Goal: Navigation & Orientation: Find specific page/section

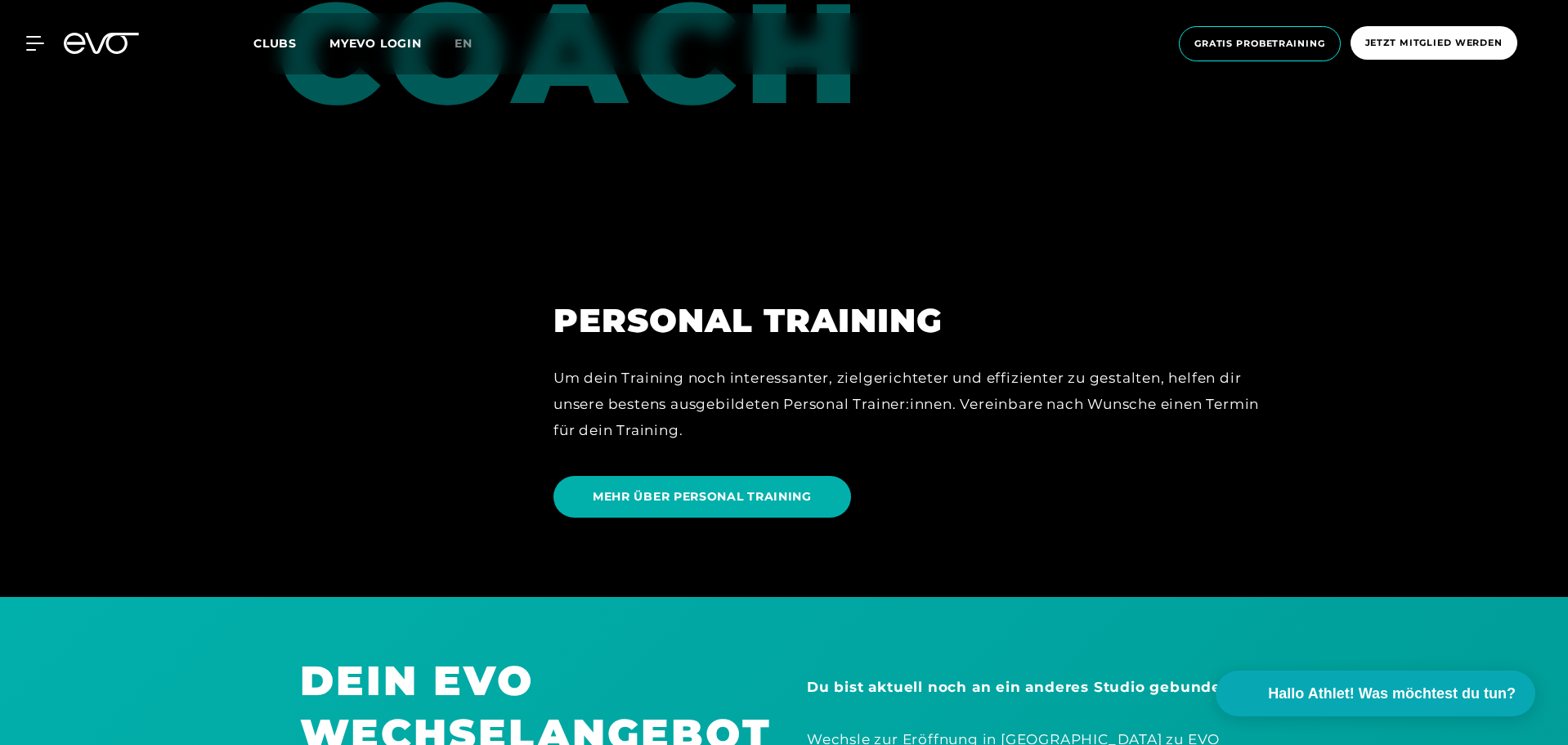
scroll to position [4254, 0]
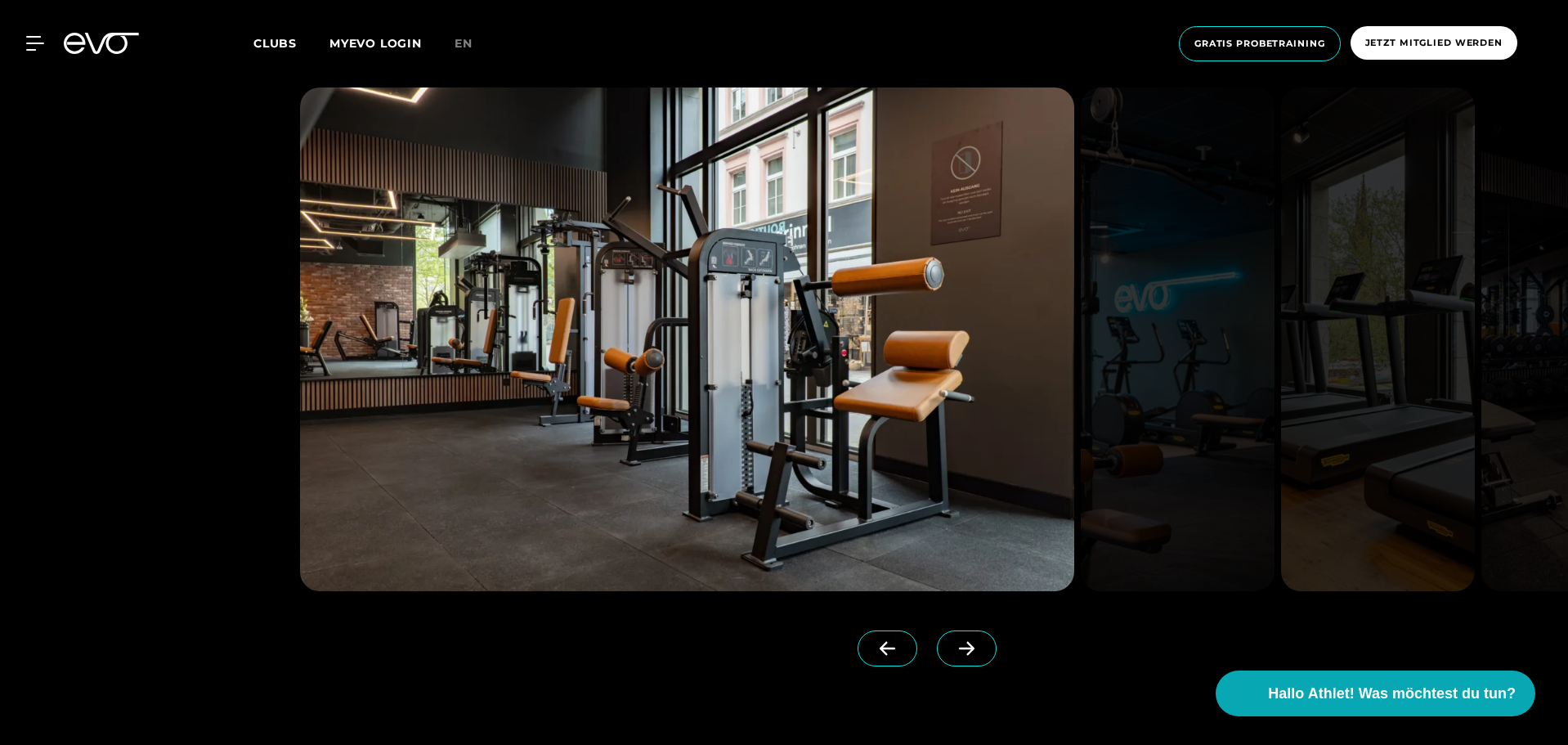
scroll to position [2045, 0]
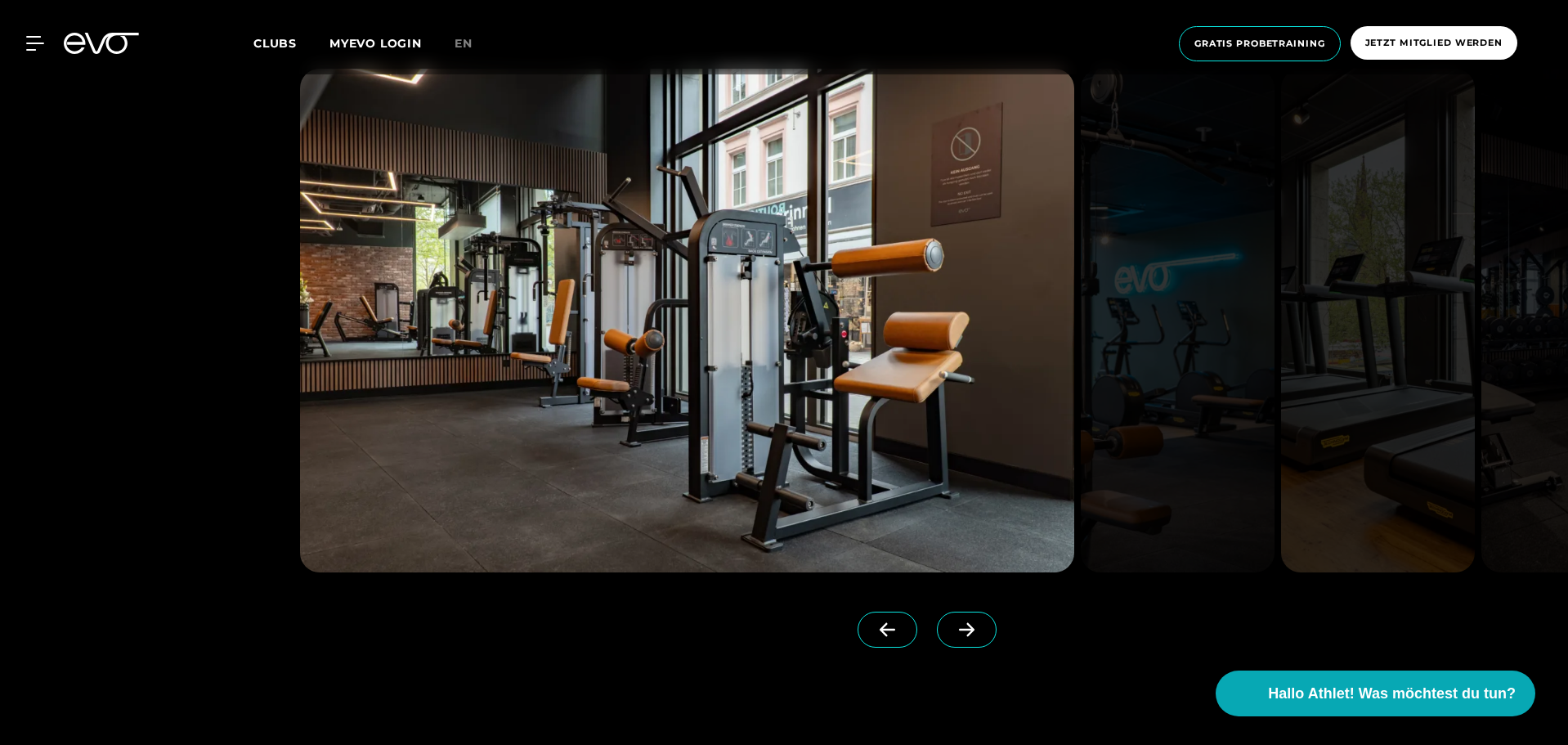
click at [952, 626] on icon at bounding box center [966, 630] width 28 height 15
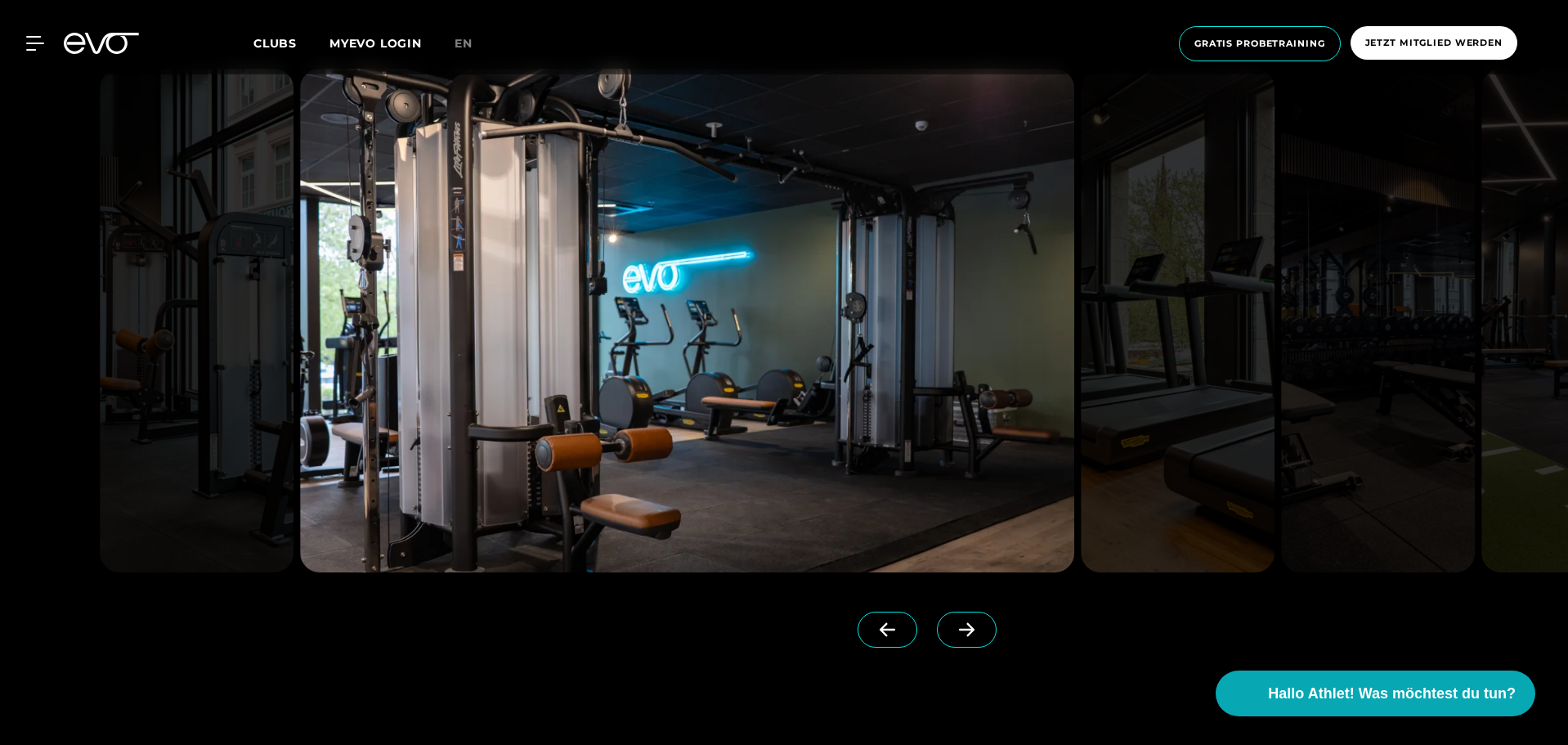
click at [952, 625] on icon at bounding box center [966, 630] width 28 height 15
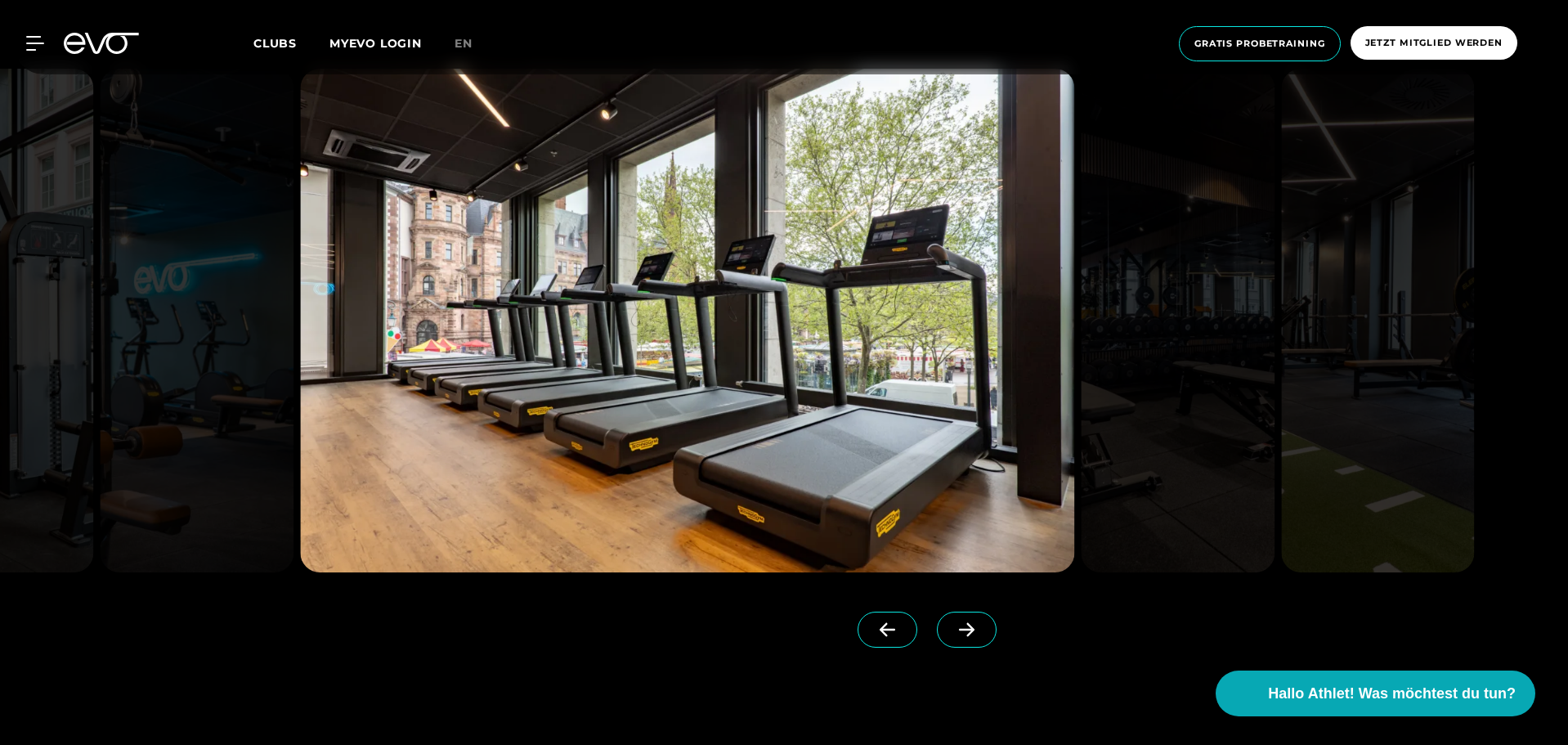
click at [952, 624] on icon at bounding box center [966, 630] width 28 height 15
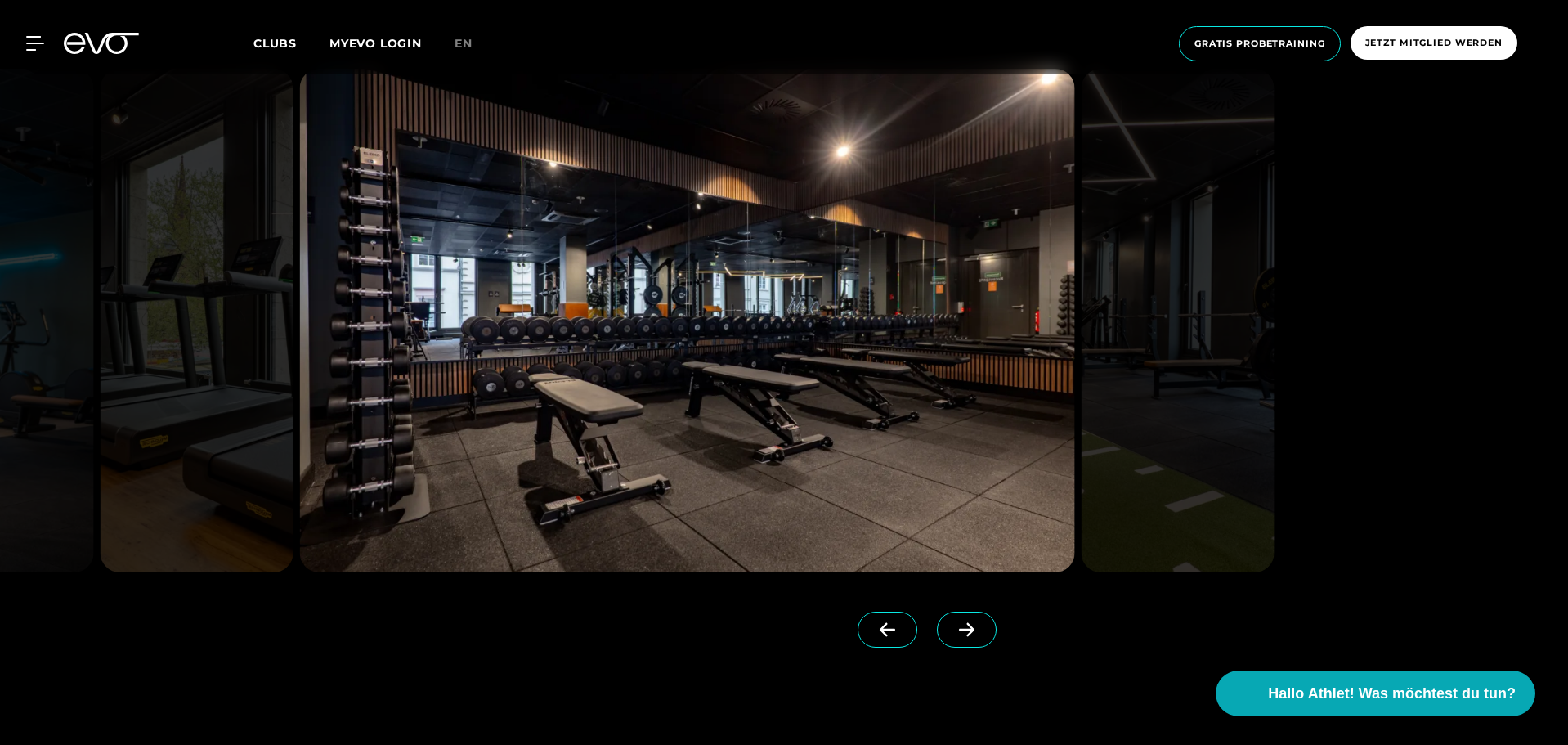
click at [952, 624] on icon at bounding box center [966, 630] width 28 height 15
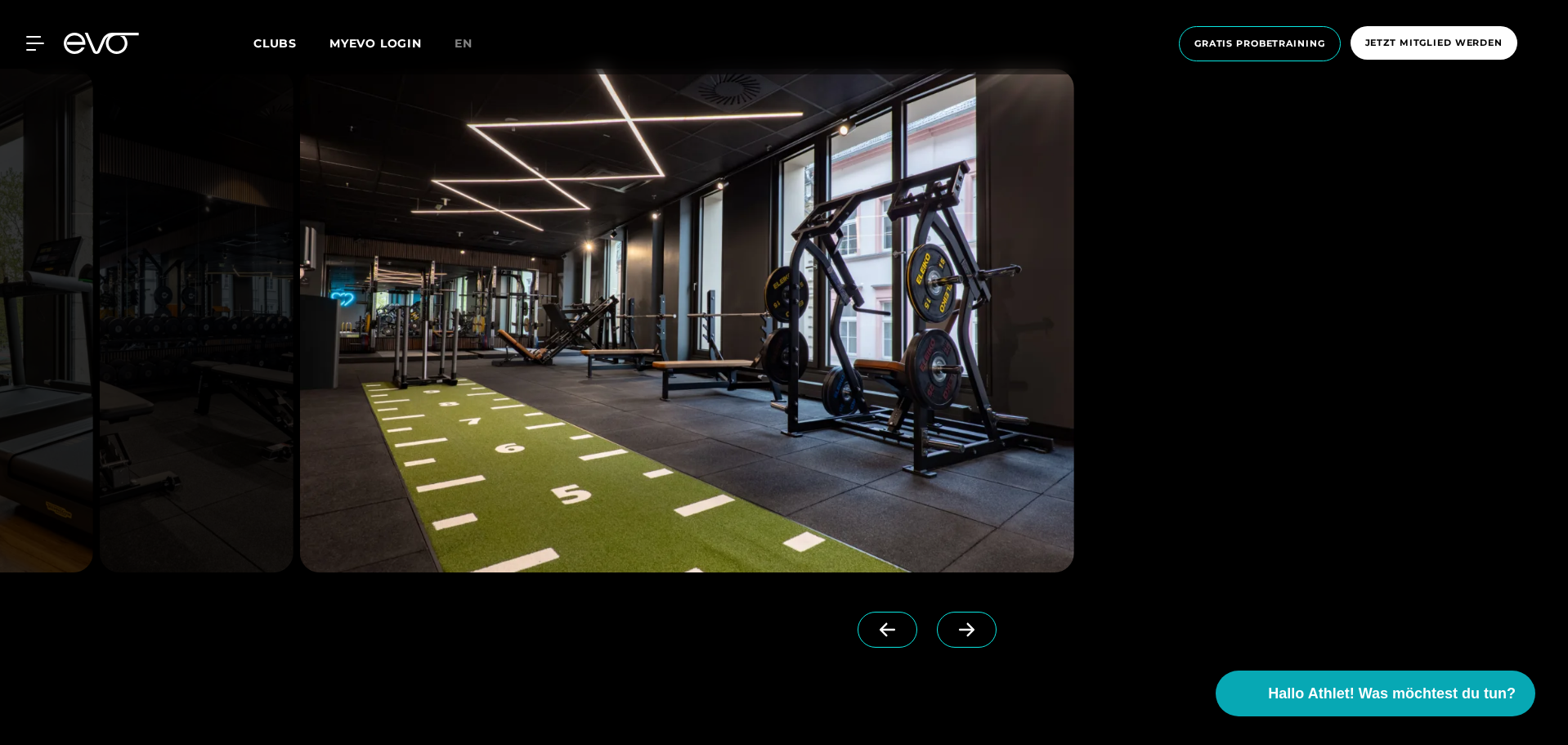
click at [952, 624] on icon at bounding box center [966, 630] width 28 height 15
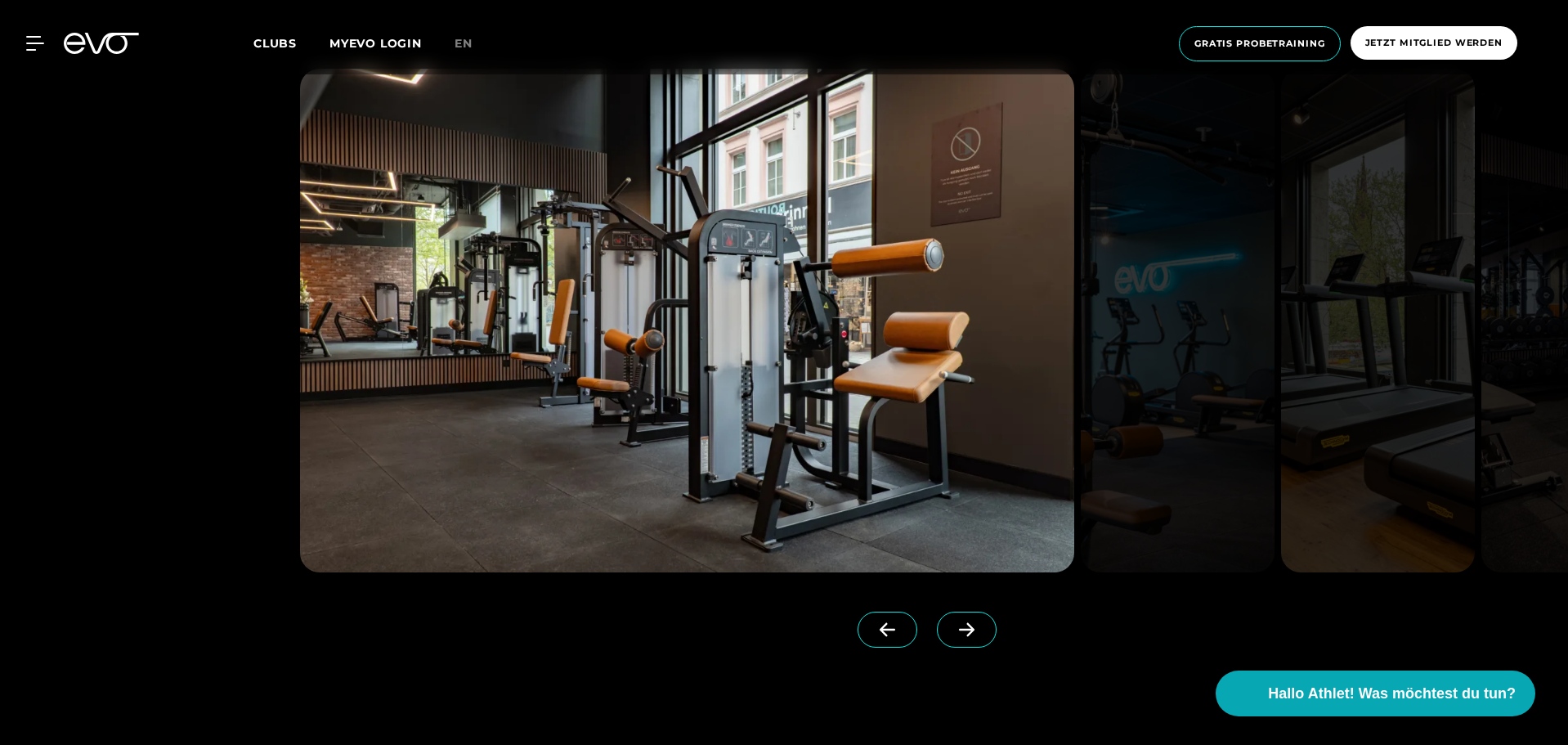
click at [959, 631] on icon at bounding box center [966, 630] width 16 height 14
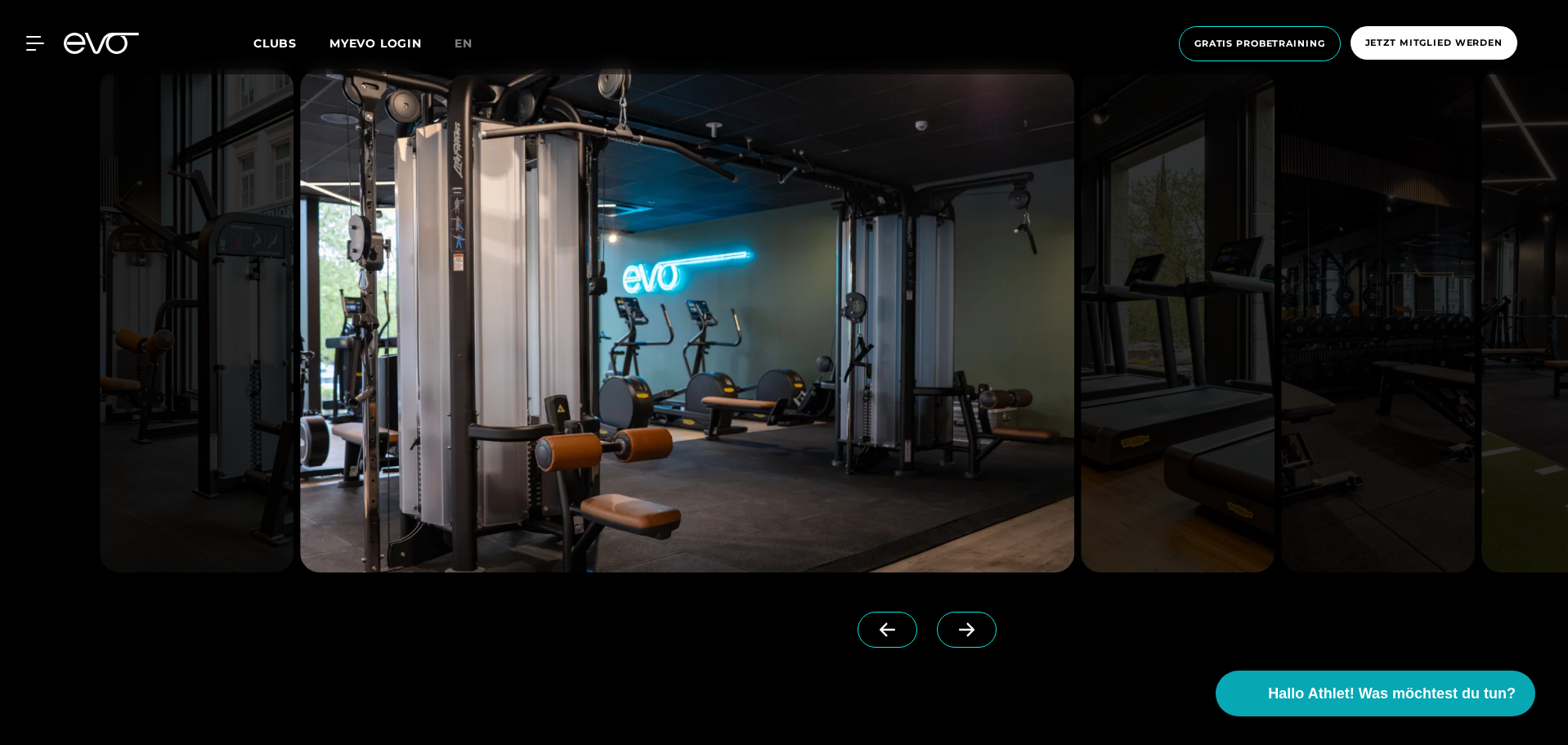
click at [959, 631] on icon at bounding box center [966, 630] width 16 height 14
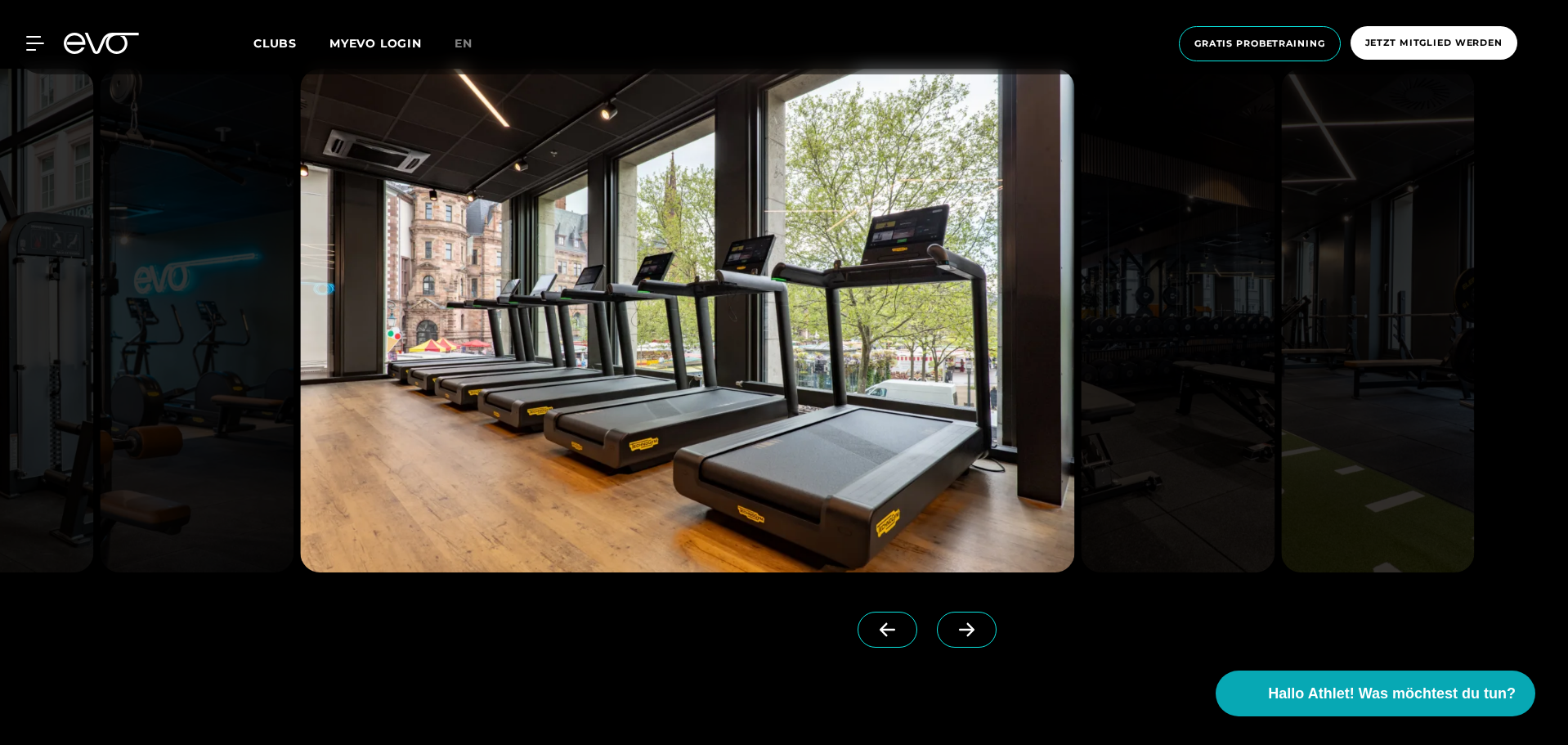
click at [959, 629] on icon at bounding box center [966, 630] width 16 height 14
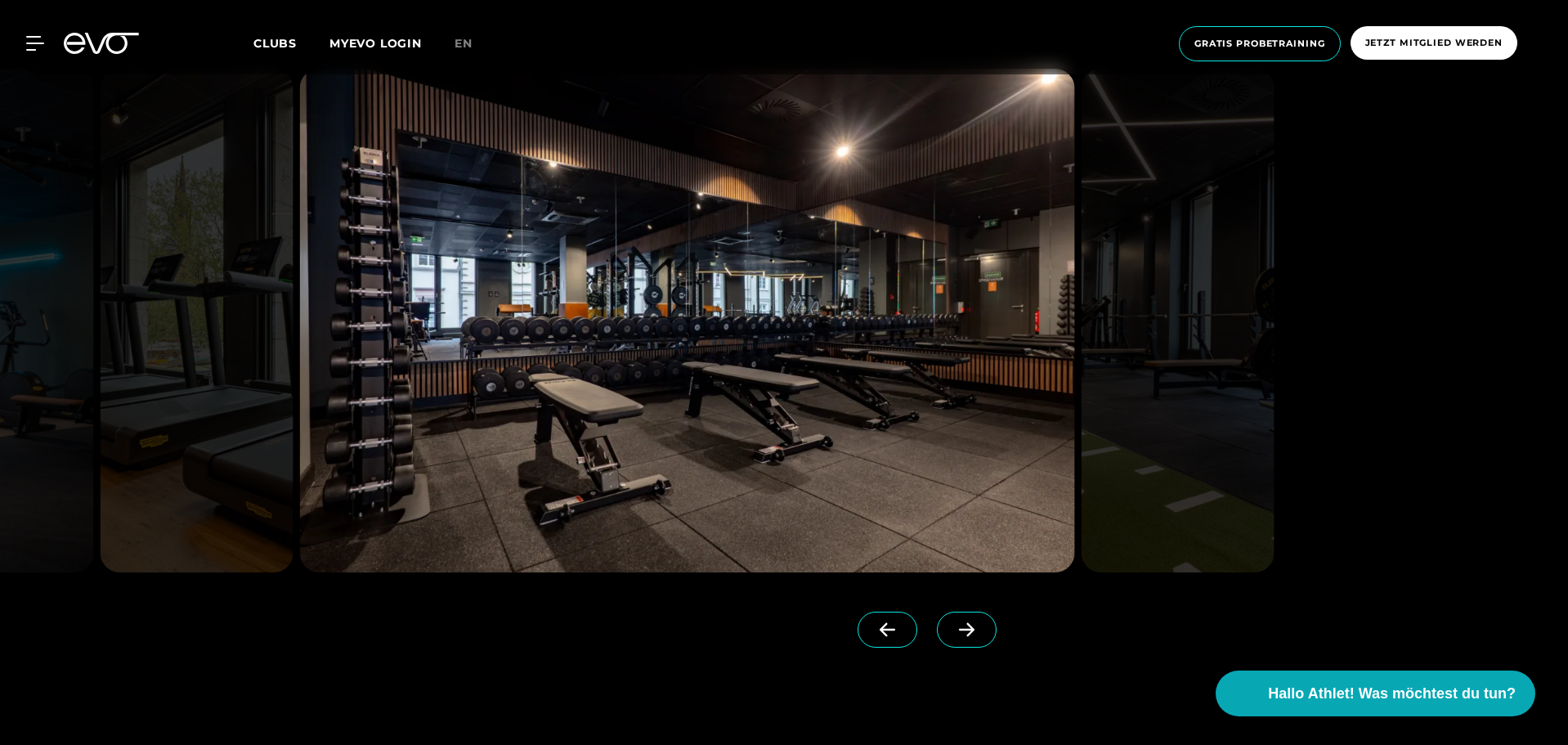
click at [959, 629] on icon at bounding box center [966, 630] width 16 height 14
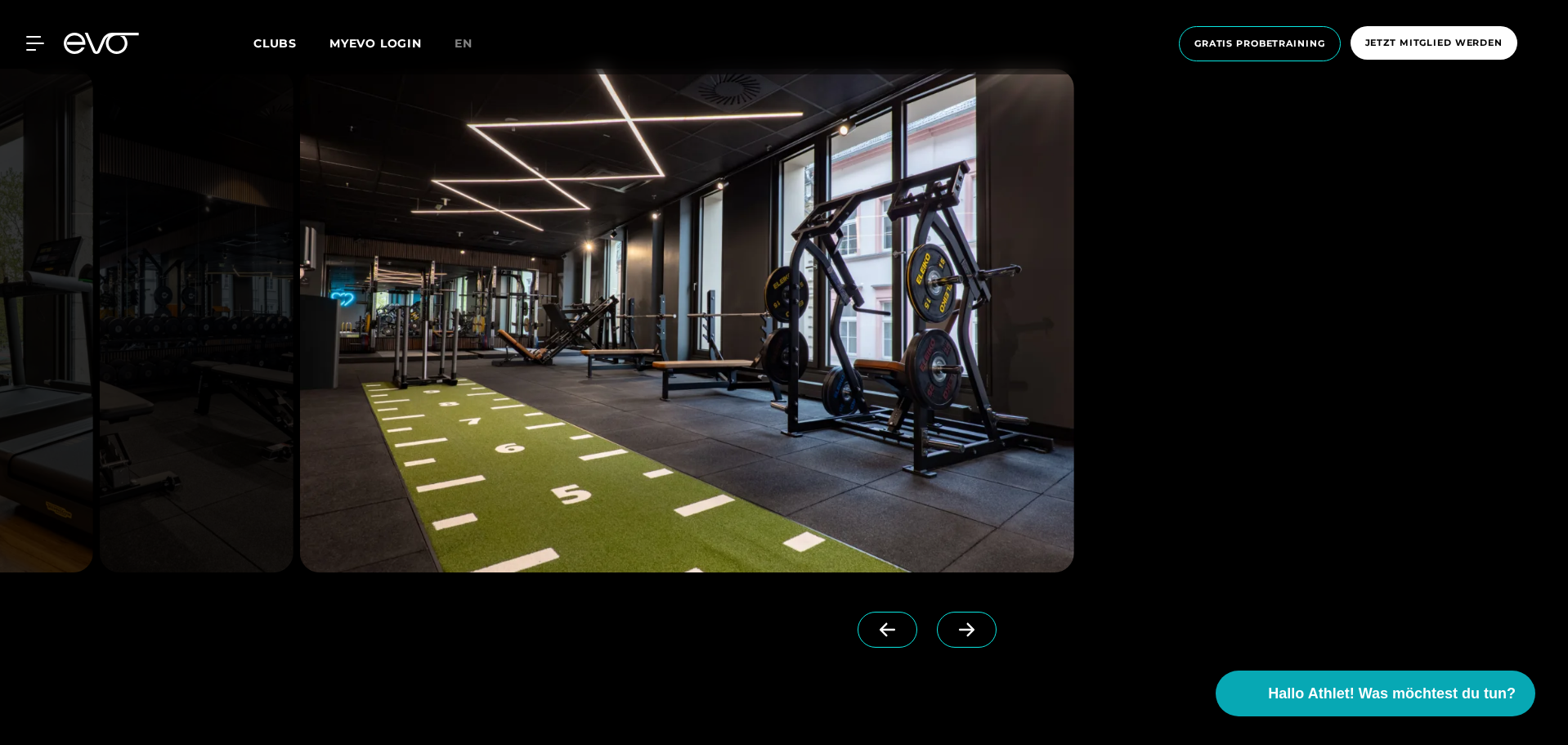
click at [959, 629] on icon at bounding box center [966, 630] width 16 height 14
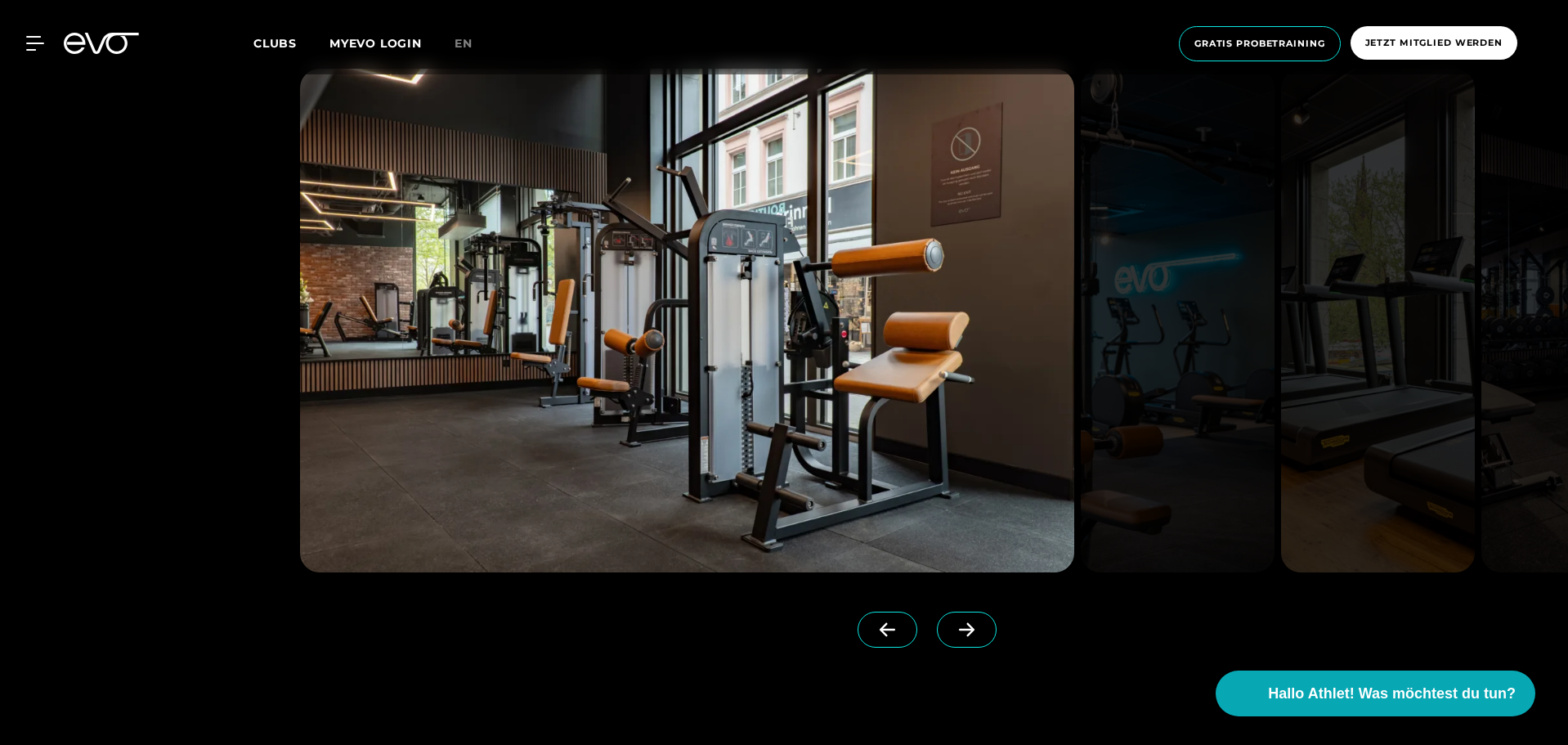
click at [959, 630] on icon at bounding box center [966, 630] width 16 height 14
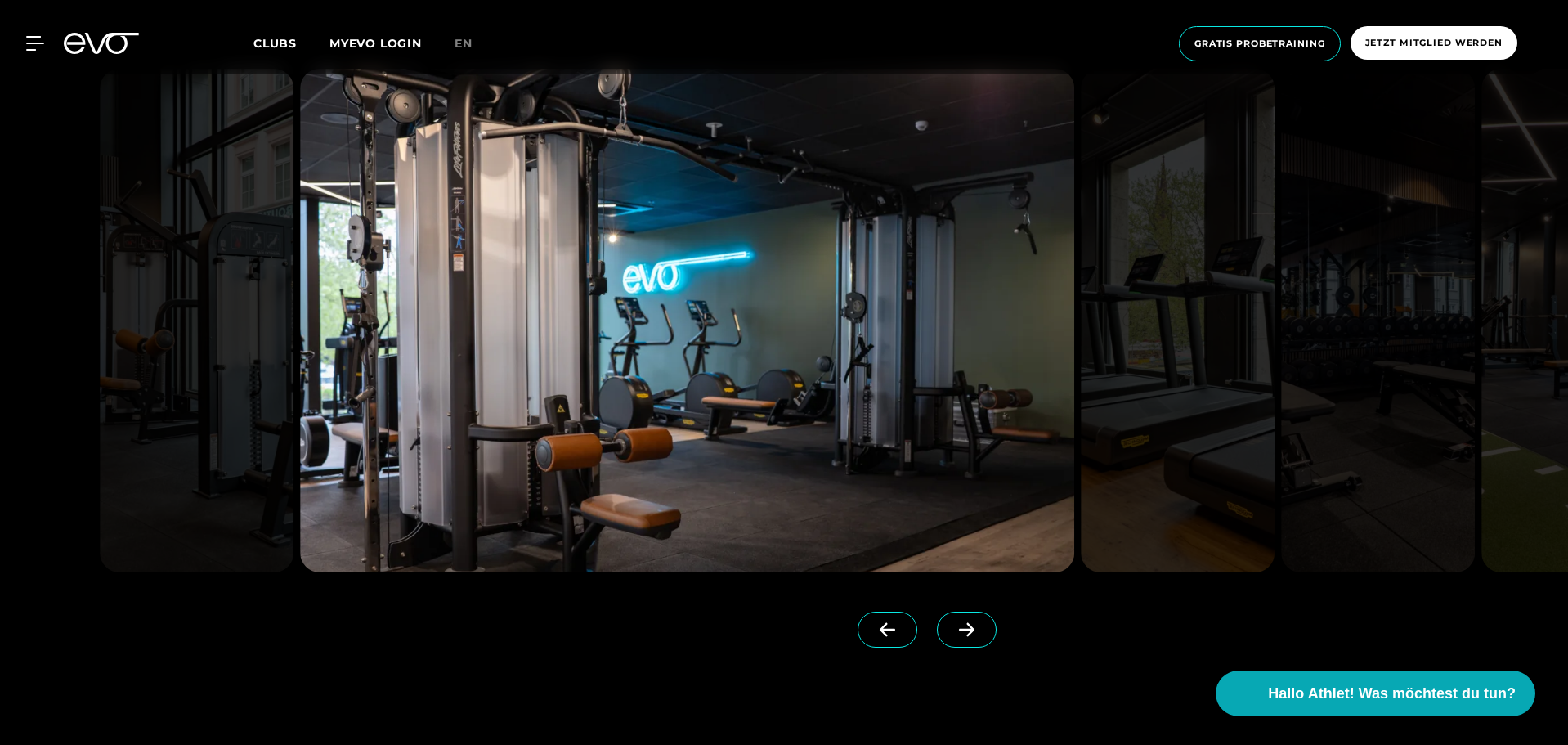
click at [952, 629] on icon at bounding box center [966, 630] width 28 height 15
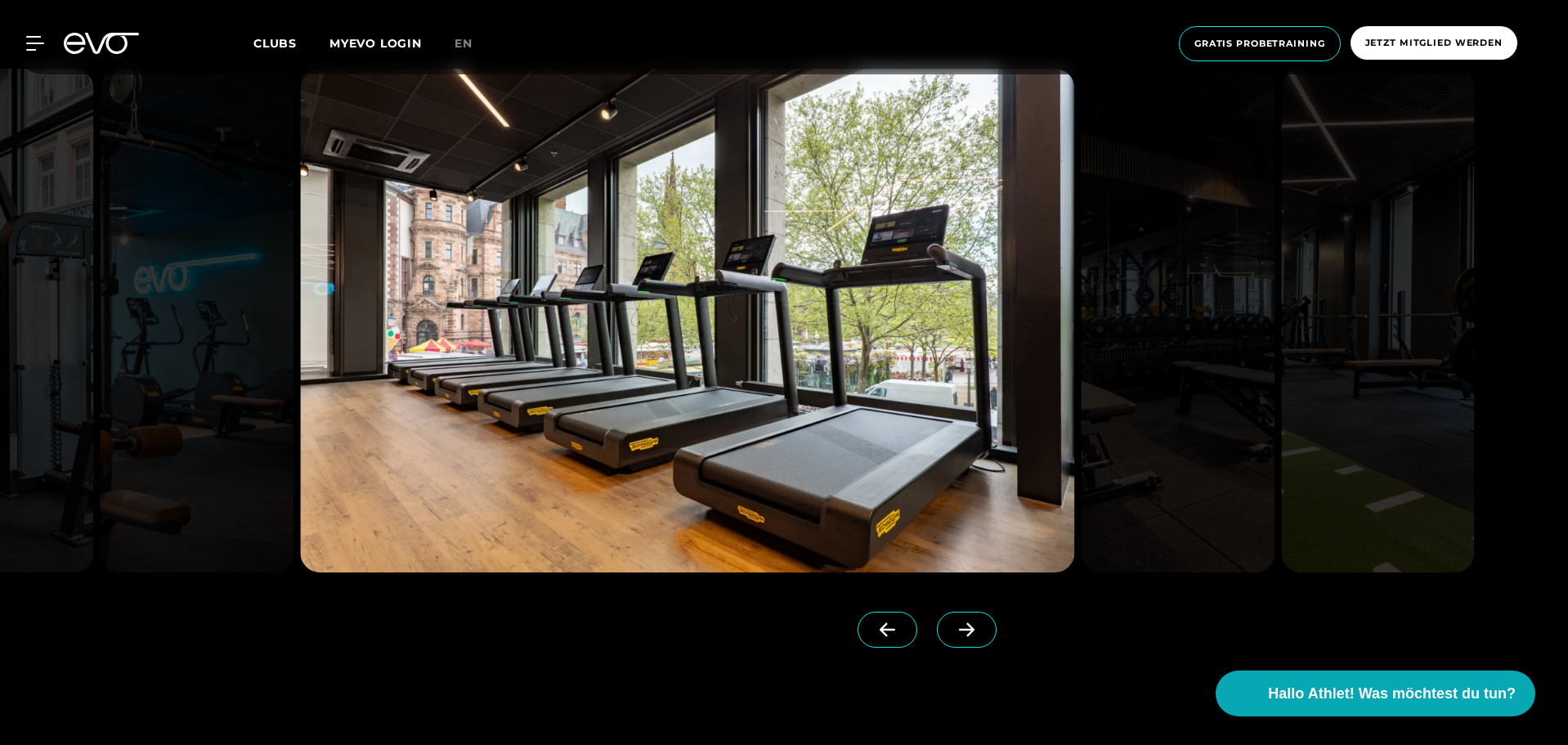
click at [952, 627] on icon at bounding box center [966, 630] width 28 height 15
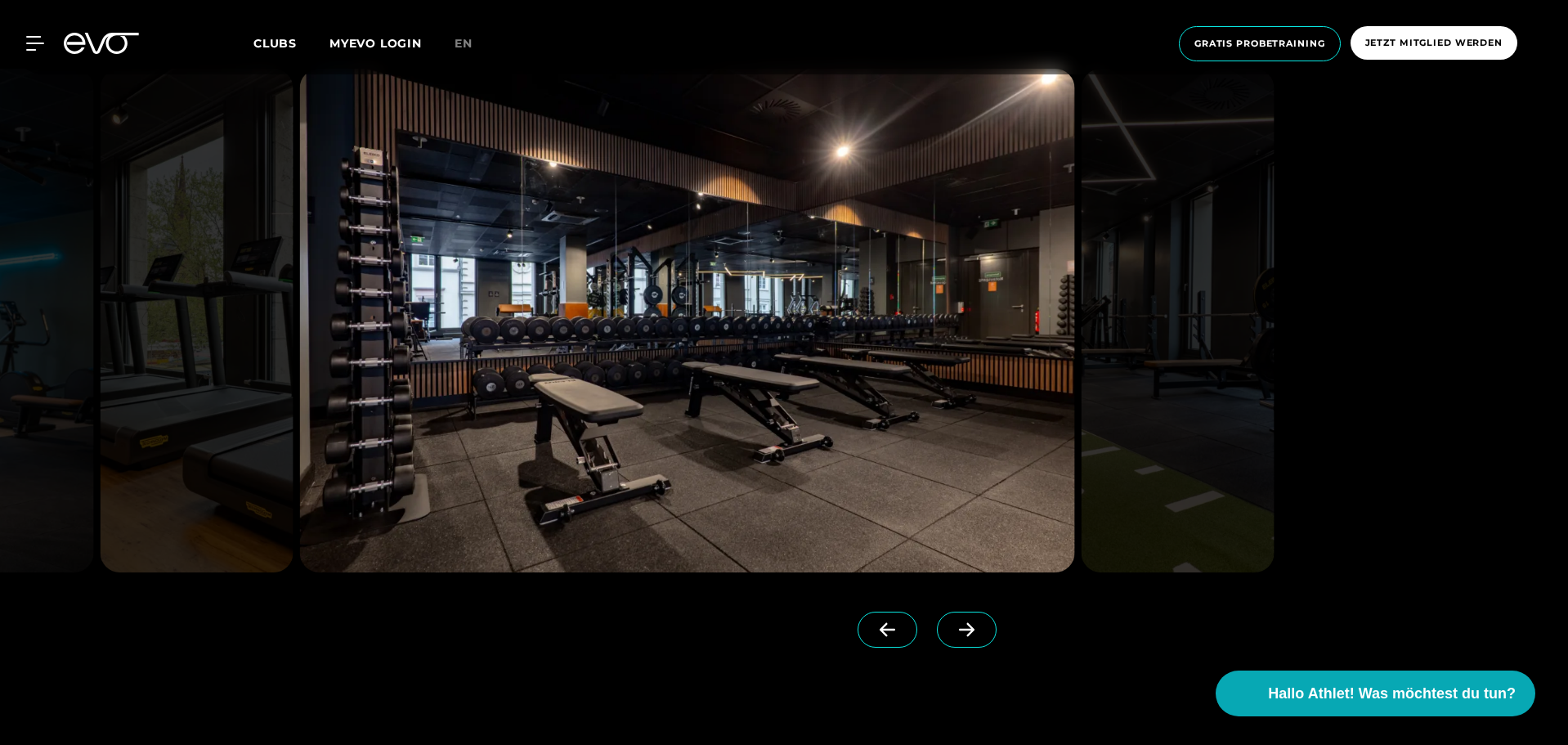
click at [952, 627] on icon at bounding box center [966, 630] width 28 height 15
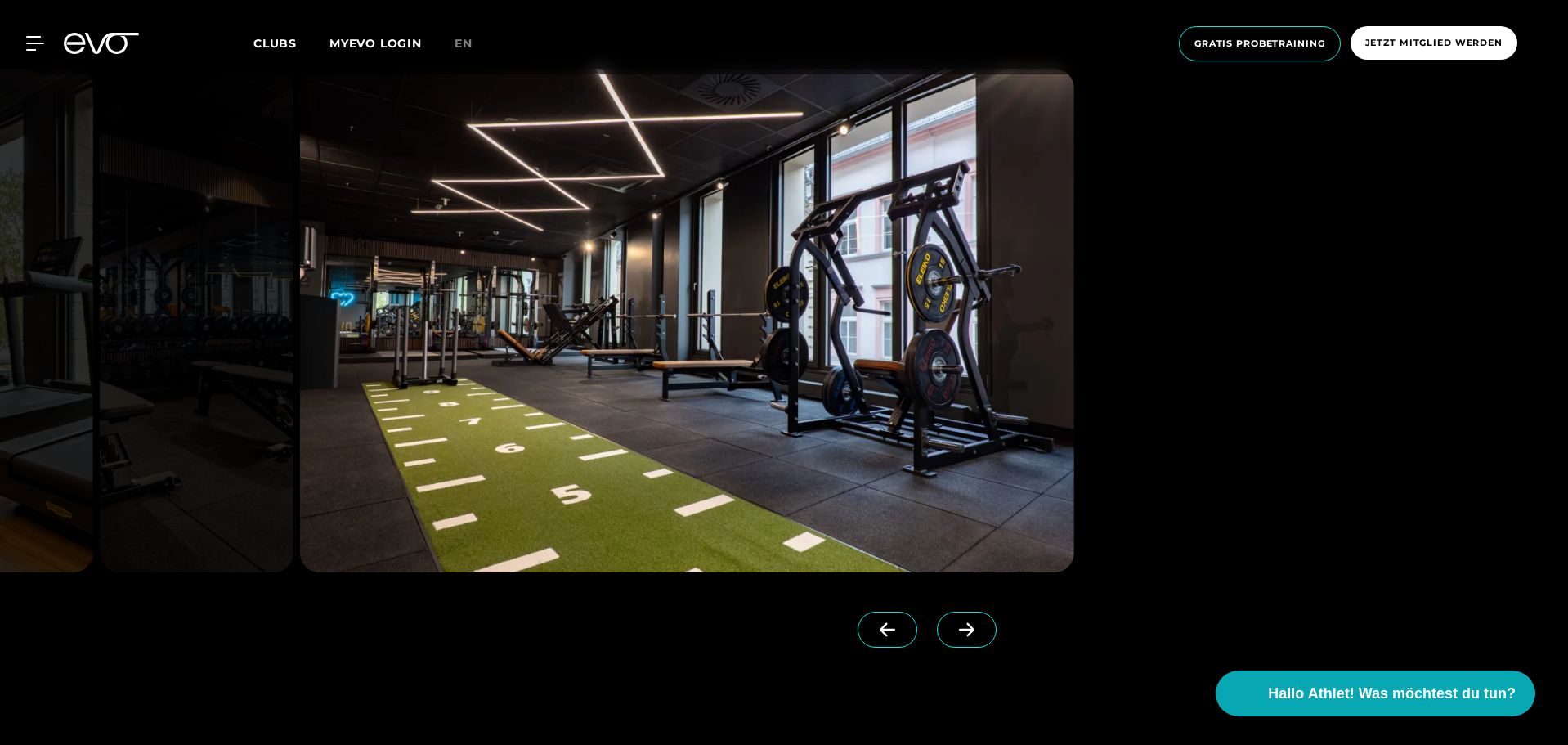
click at [952, 627] on icon at bounding box center [966, 630] width 28 height 15
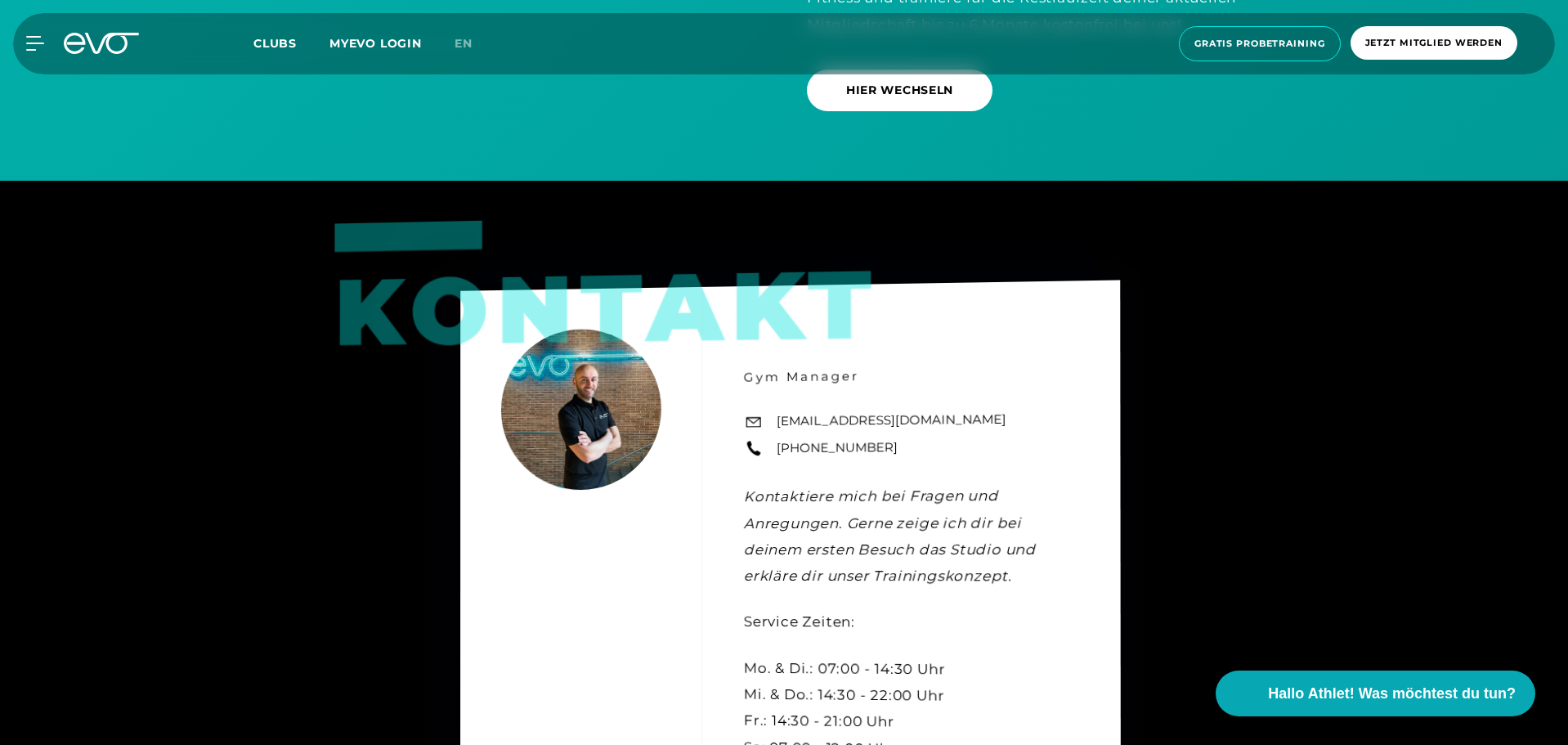
scroll to position [5399, 0]
